Goal: Obtain resource: Download file/media

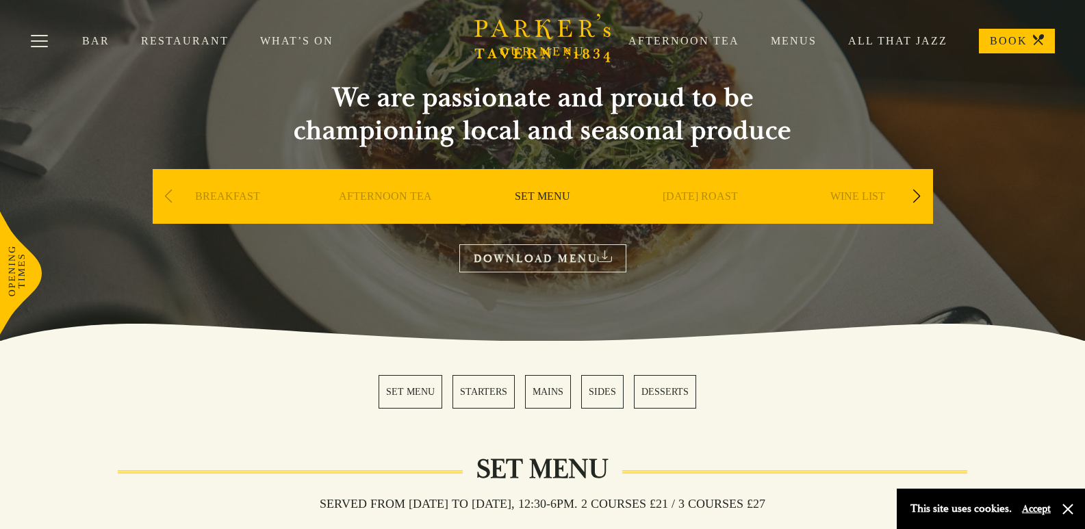
scroll to position [68, 0]
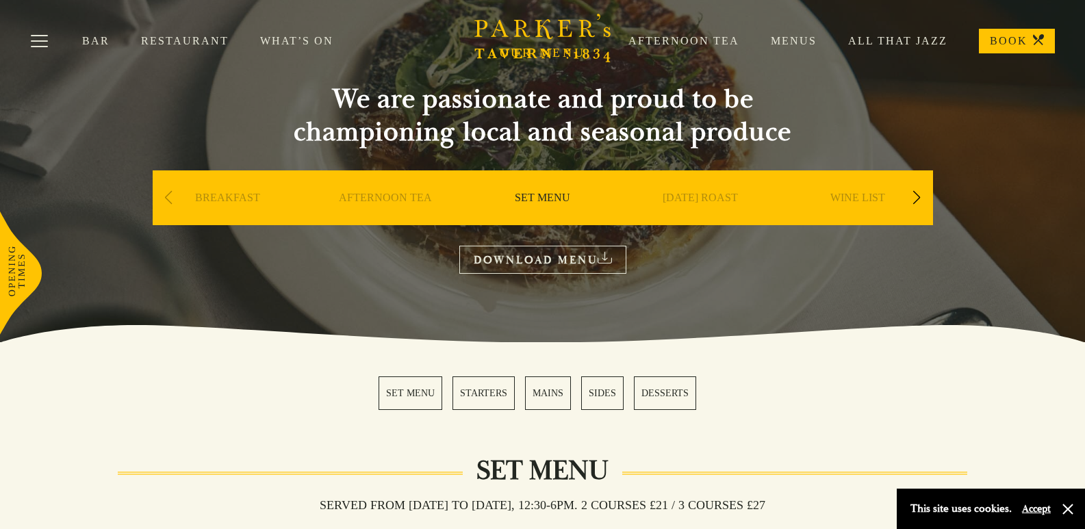
click at [861, 44] on link "All That Jazz" at bounding box center [882, 41] width 131 height 14
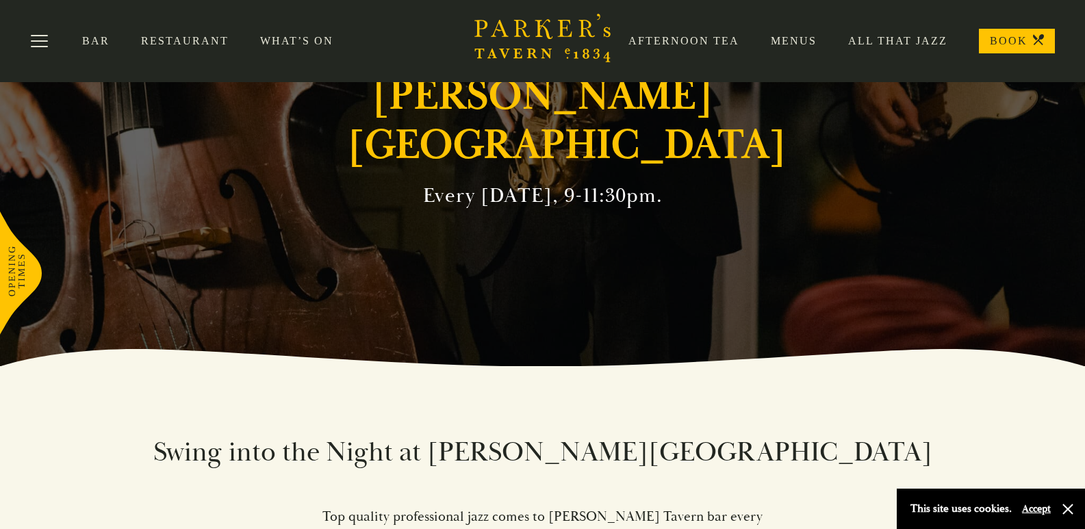
scroll to position [68, 0]
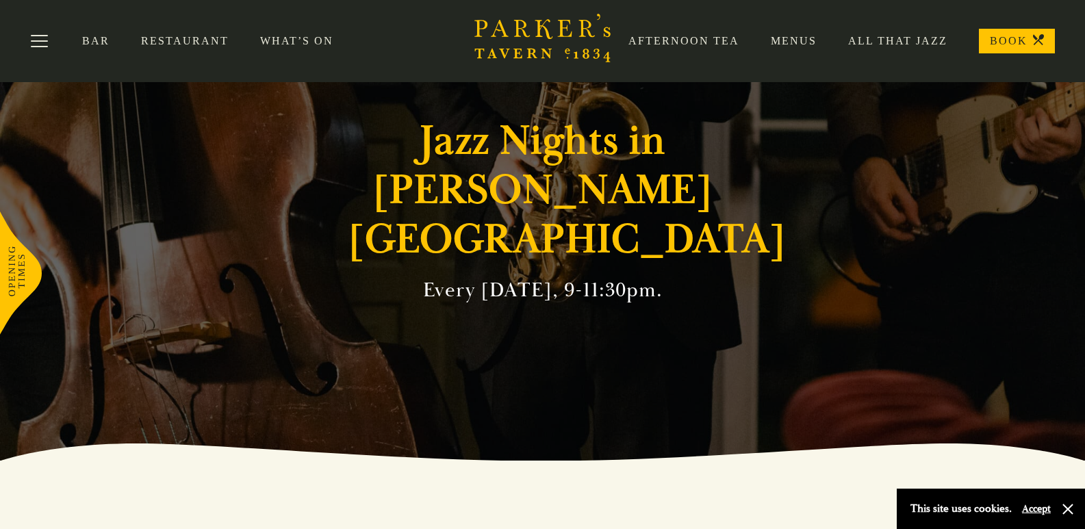
click at [695, 41] on link "Afternoon Tea" at bounding box center [668, 41] width 142 height 14
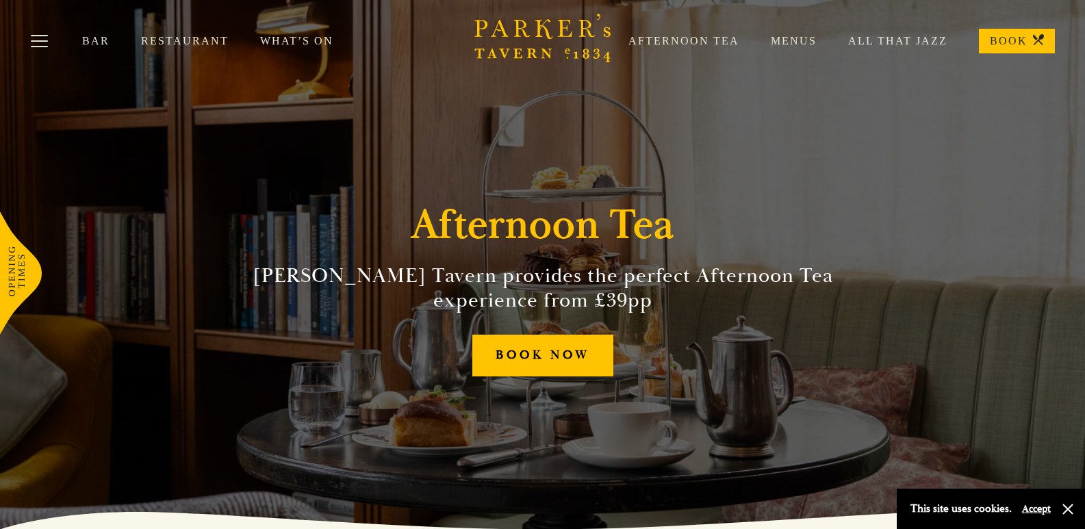
click at [808, 45] on link "Menus" at bounding box center [778, 41] width 77 height 14
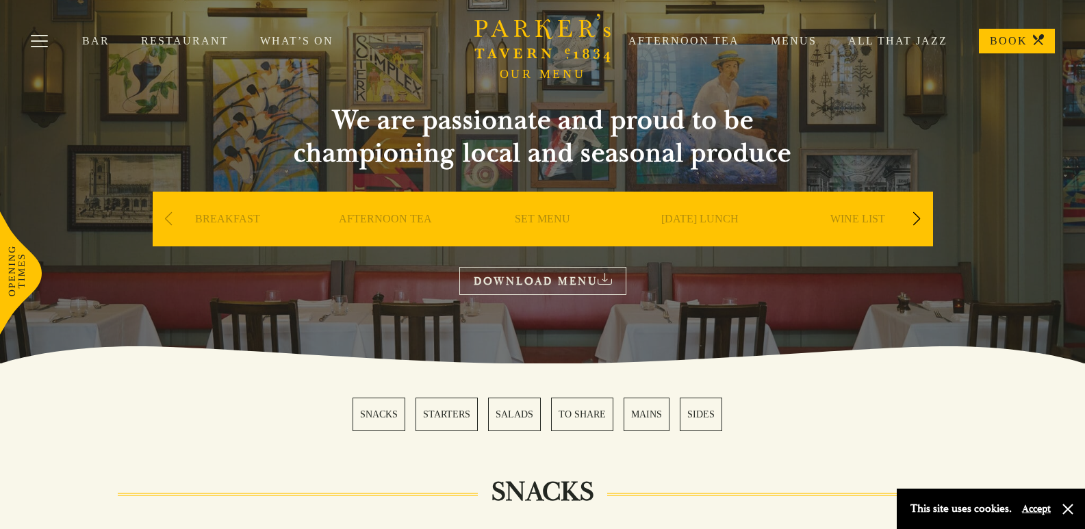
scroll to position [68, 0]
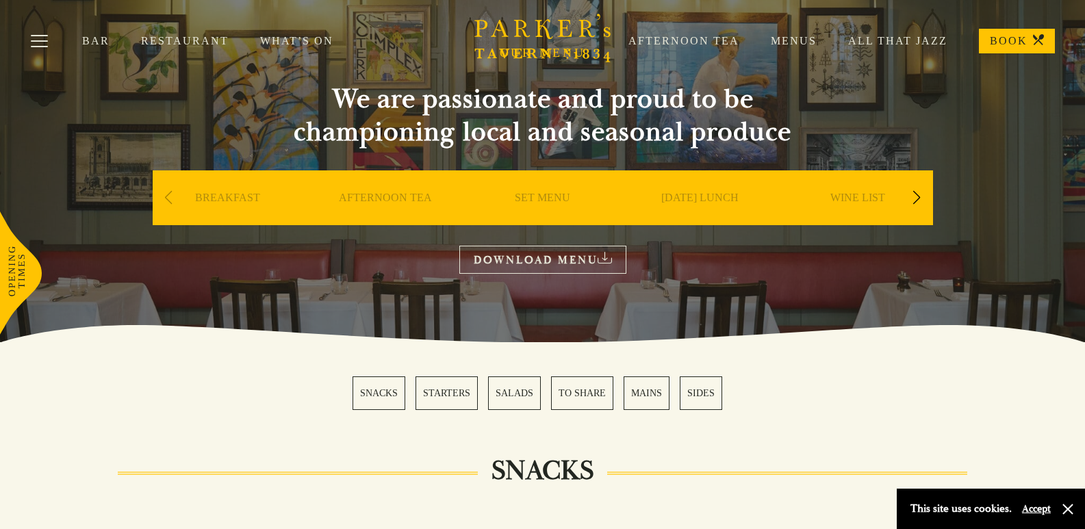
click at [919, 195] on div "Next slide" at bounding box center [917, 198] width 18 height 30
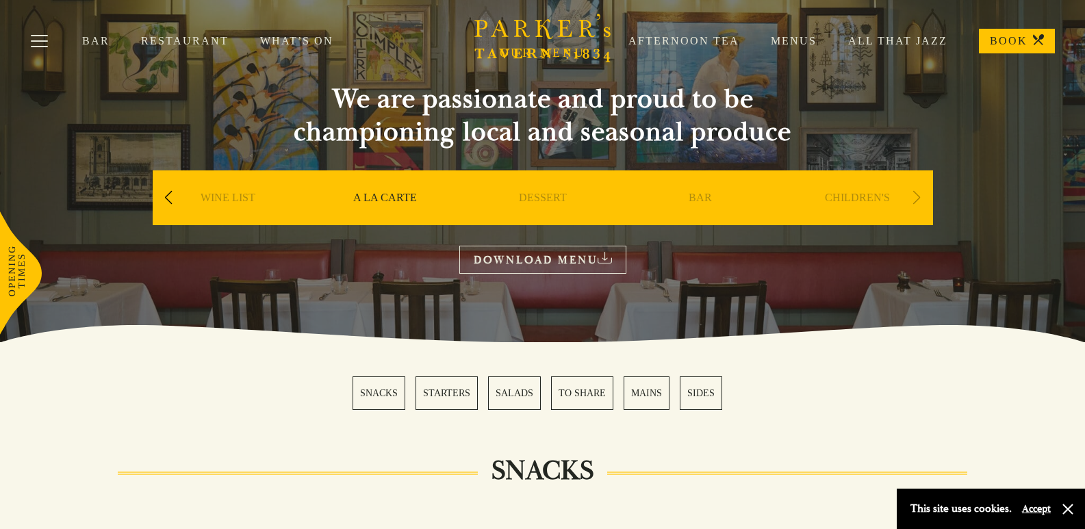
click at [919, 195] on div "Next slide" at bounding box center [917, 198] width 18 height 30
click at [165, 199] on div "Previous slide" at bounding box center [169, 198] width 18 height 30
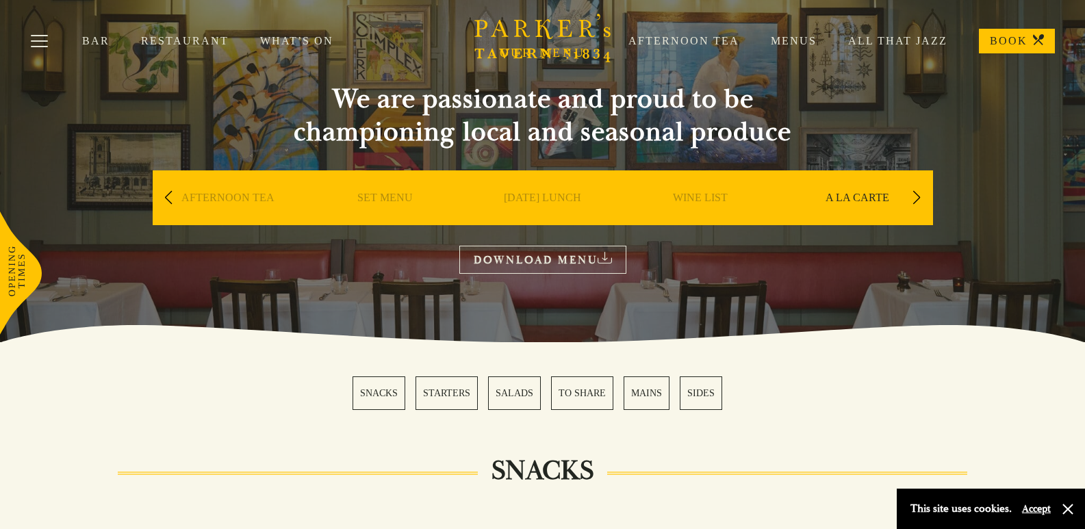
click at [165, 199] on div "Previous slide" at bounding box center [169, 198] width 18 height 30
click at [507, 198] on div "SET MENU" at bounding box center [543, 219] width 151 height 96
click at [529, 203] on link "SET MENU" at bounding box center [542, 218] width 55 height 55
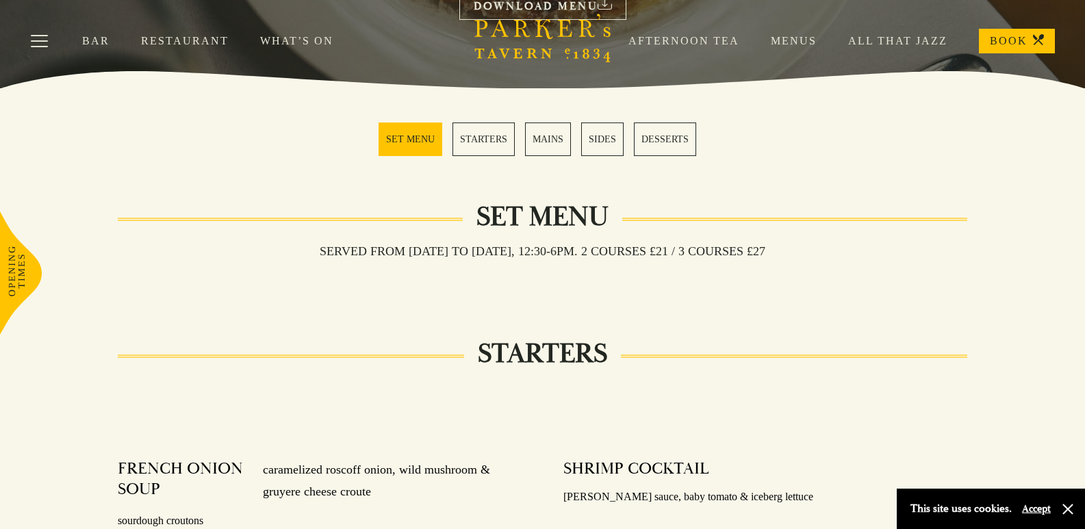
scroll to position [155, 0]
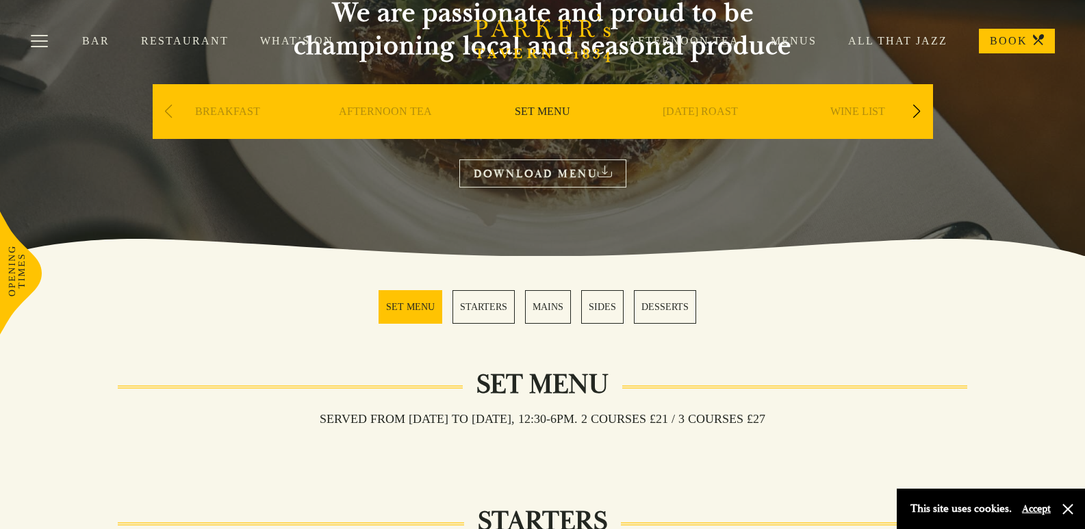
click at [591, 162] on link "DOWNLOAD MENU" at bounding box center [542, 174] width 167 height 28
